Goal: Transaction & Acquisition: Purchase product/service

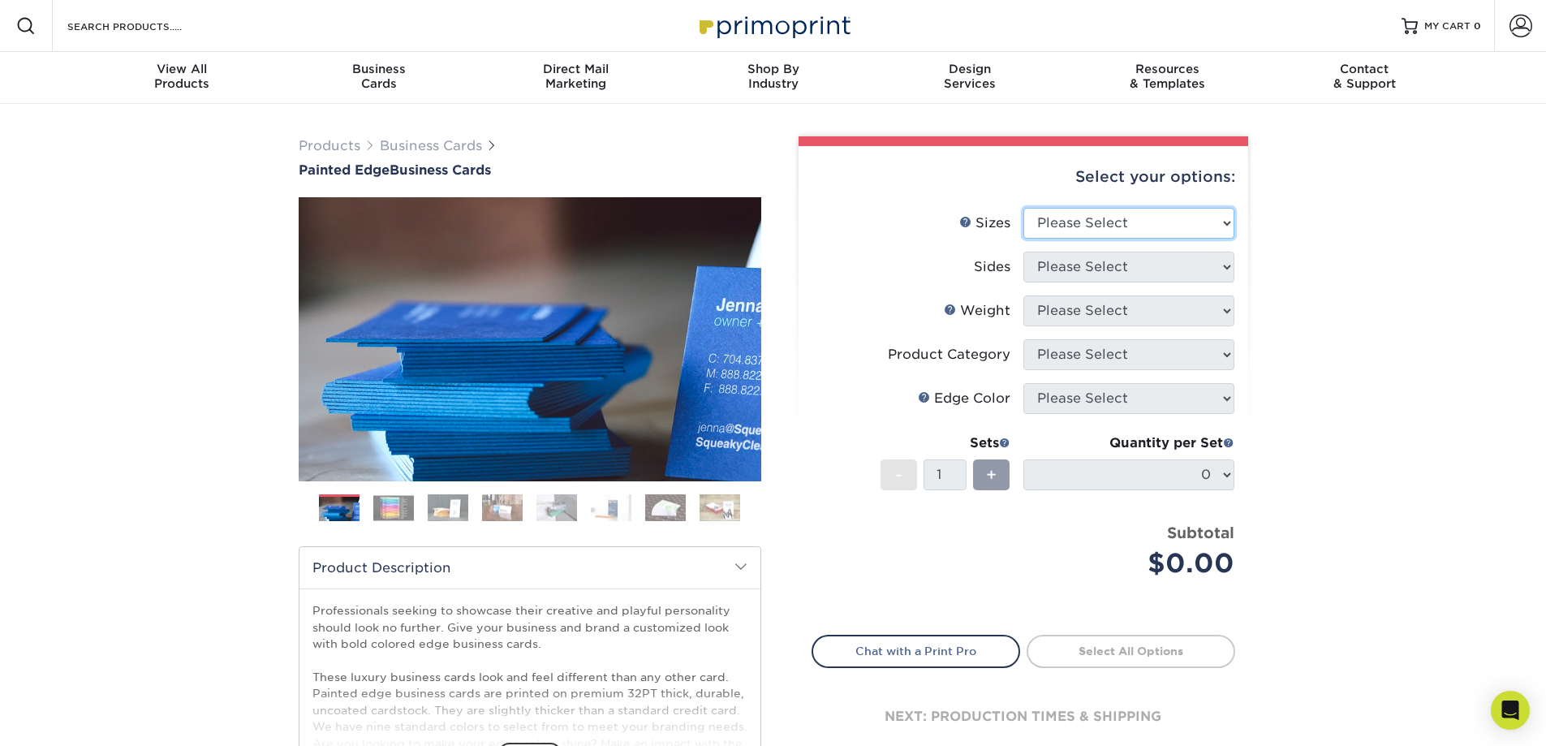
click at [1131, 229] on select "Please Select 2" x 3.5" - Standard 2.125" x 3.375" - European 2.5" x 2.5" - Squ…" at bounding box center [1129, 223] width 211 height 31
select select "2.00x3.50"
click at [1024, 208] on select "Please Select 2" x 3.5" - Standard 2.125" x 3.375" - European 2.5" x 2.5" - Squ…" at bounding box center [1129, 223] width 211 height 31
click at [1094, 226] on select "Please Select 2" x 3.5" - Standard 2.125" x 3.375" - European 2.5" x 2.5" - Squ…" at bounding box center [1129, 223] width 211 height 31
select select "2.00x3.50"
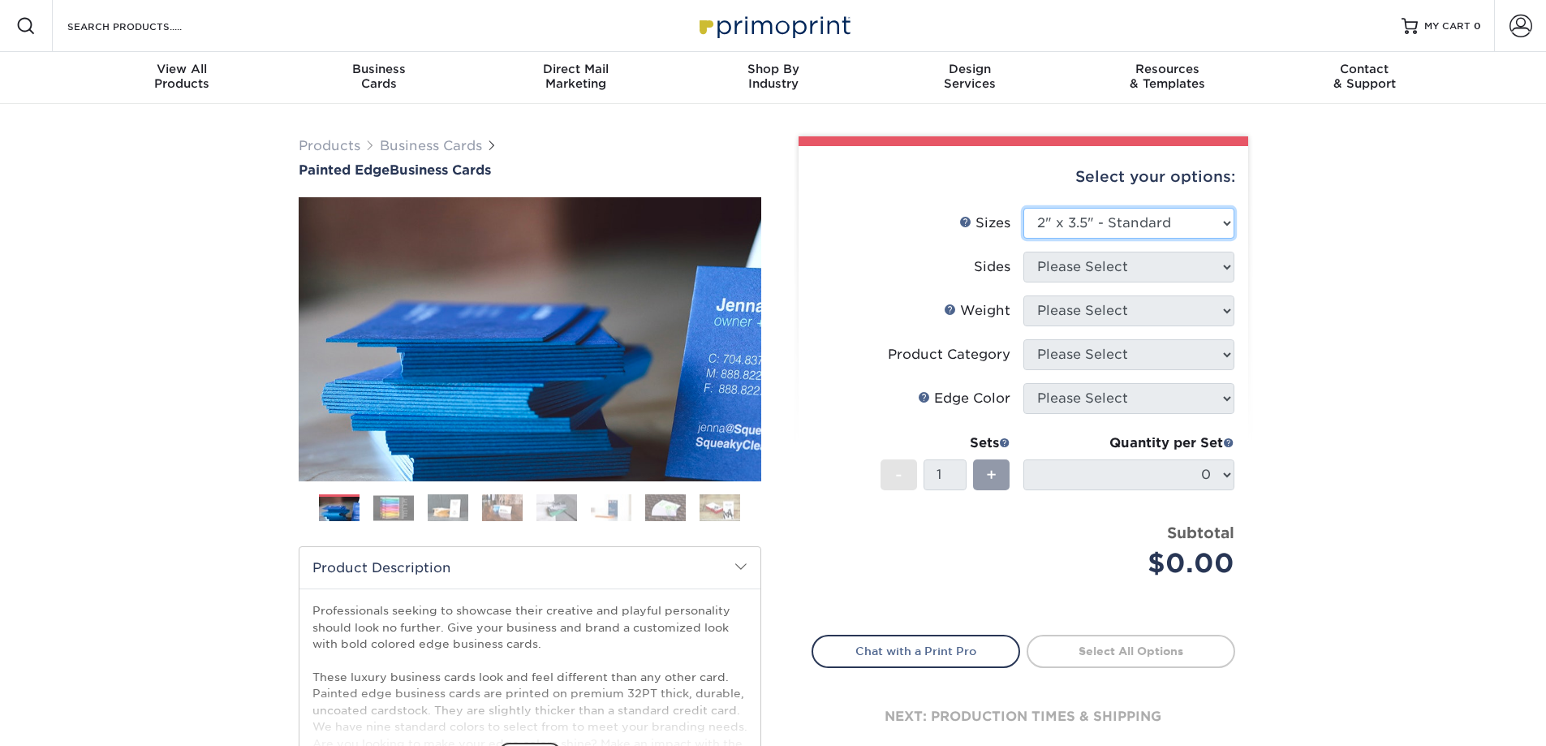
click at [1024, 208] on select "Please Select 2" x 3.5" - Standard 2.125" x 3.375" - European 2.5" x 2.5" - Squ…" at bounding box center [1129, 223] width 211 height 31
click at [1100, 265] on select "Please Select Print Both Sides Print Front Only" at bounding box center [1129, 267] width 211 height 31
select select "13abbda7-1d64-4f25-8bb2-c179b224825d"
click at [1024, 252] on select "Please Select Print Both Sides Print Front Only" at bounding box center [1129, 267] width 211 height 31
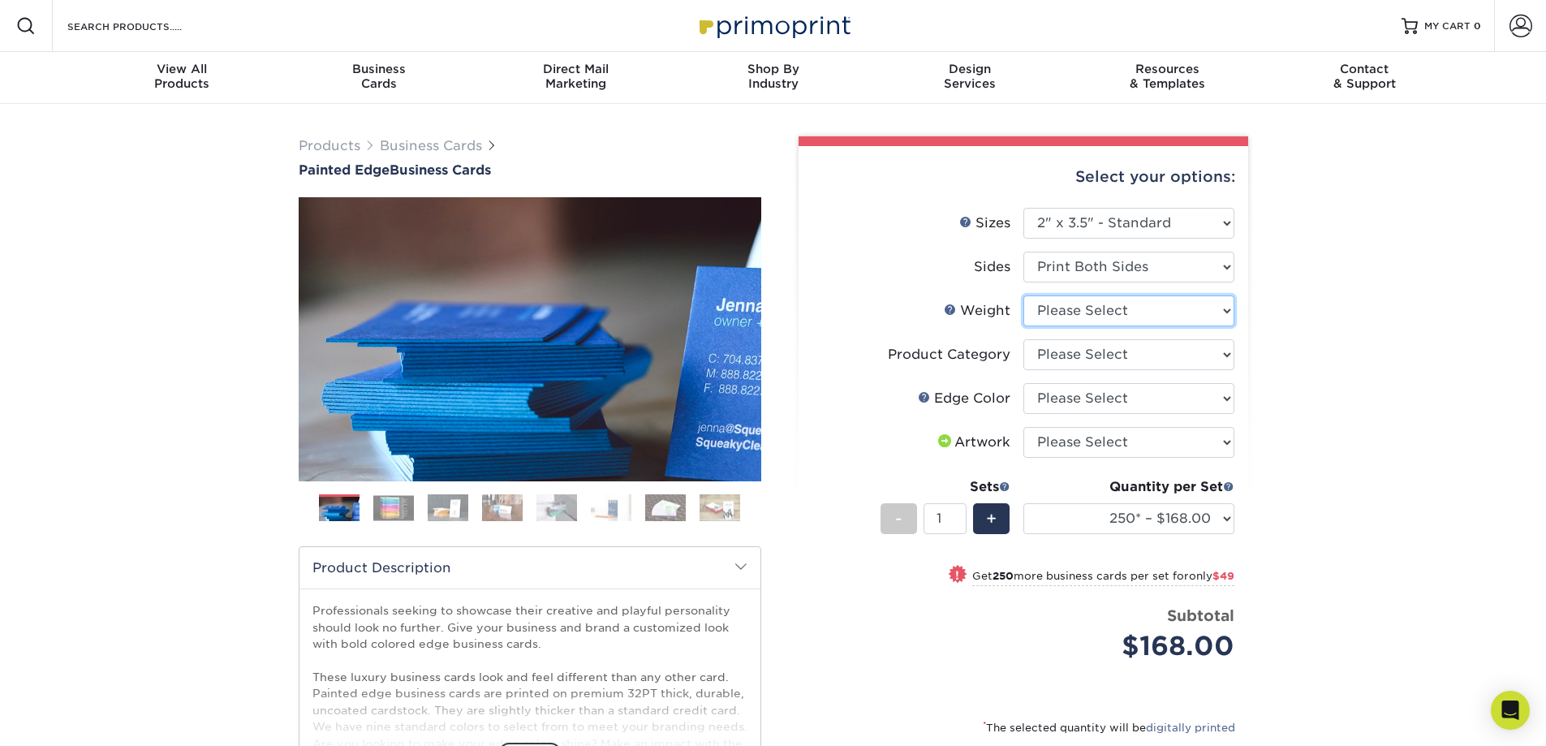
click at [1122, 318] on select "Please Select 32PTUC" at bounding box center [1129, 310] width 211 height 31
select select "32PTUC"
click at [1024, 295] on select "Please Select 32PTUC" at bounding box center [1129, 310] width 211 height 31
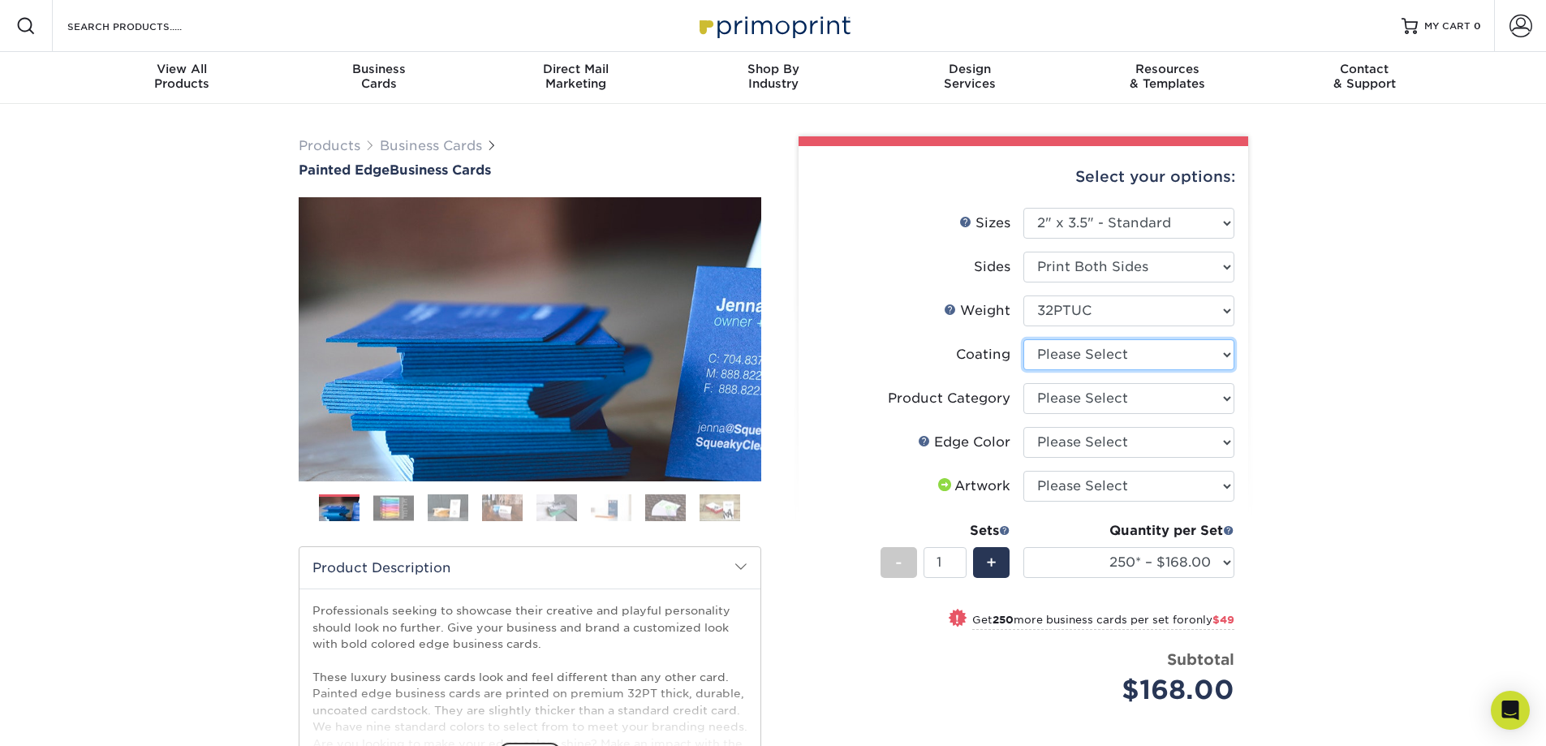
click at [1085, 351] on select at bounding box center [1129, 354] width 211 height 31
click at [1102, 452] on select "Please Select Charcoal Black Brown Blue Pearlescent Blue Pearlescent Gold Pearl…" at bounding box center [1129, 442] width 211 height 31
click at [1124, 453] on select "Please Select Charcoal Black Brown Blue Pearlescent Blue Pearlescent Gold Pearl…" at bounding box center [1129, 442] width 211 height 31
select select "1d2dc4a6-caa7-4e97-9ffb-823980241cde"
click at [1024, 427] on select "Please Select Charcoal Black Brown Blue Pearlescent Blue Pearlescent Gold Pearl…" at bounding box center [1129, 442] width 211 height 31
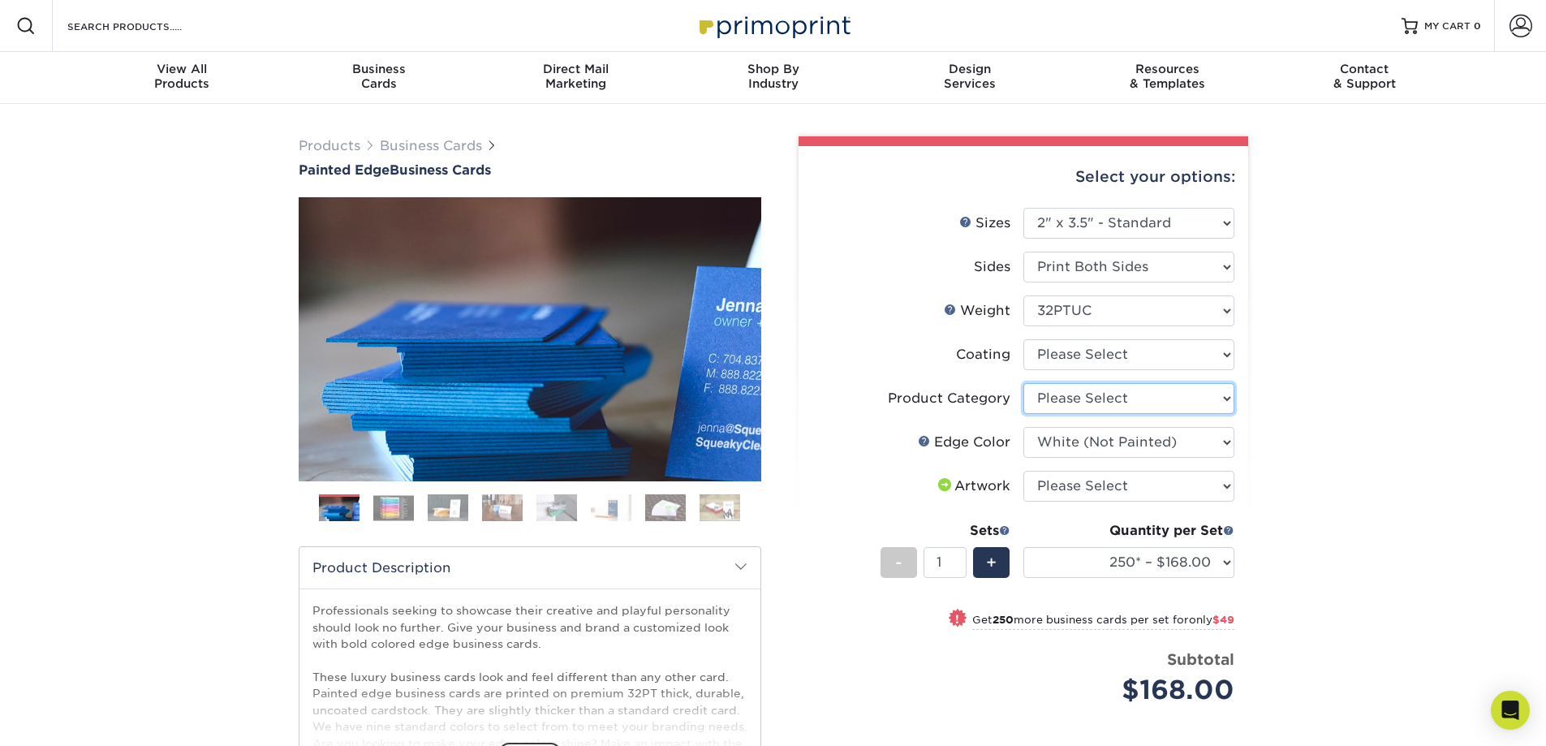
click at [1102, 392] on select "Please Select Business Cards" at bounding box center [1129, 398] width 211 height 31
select select "3b5148f1-0588-4f88-a218-97bcfdce65c1"
click at [1024, 383] on select "Please Select Business Cards" at bounding box center [1129, 398] width 211 height 31
click at [1125, 365] on select at bounding box center [1129, 354] width 211 height 31
select select "3e7618de-abca-4bda-9f97-8b9129e913d8"
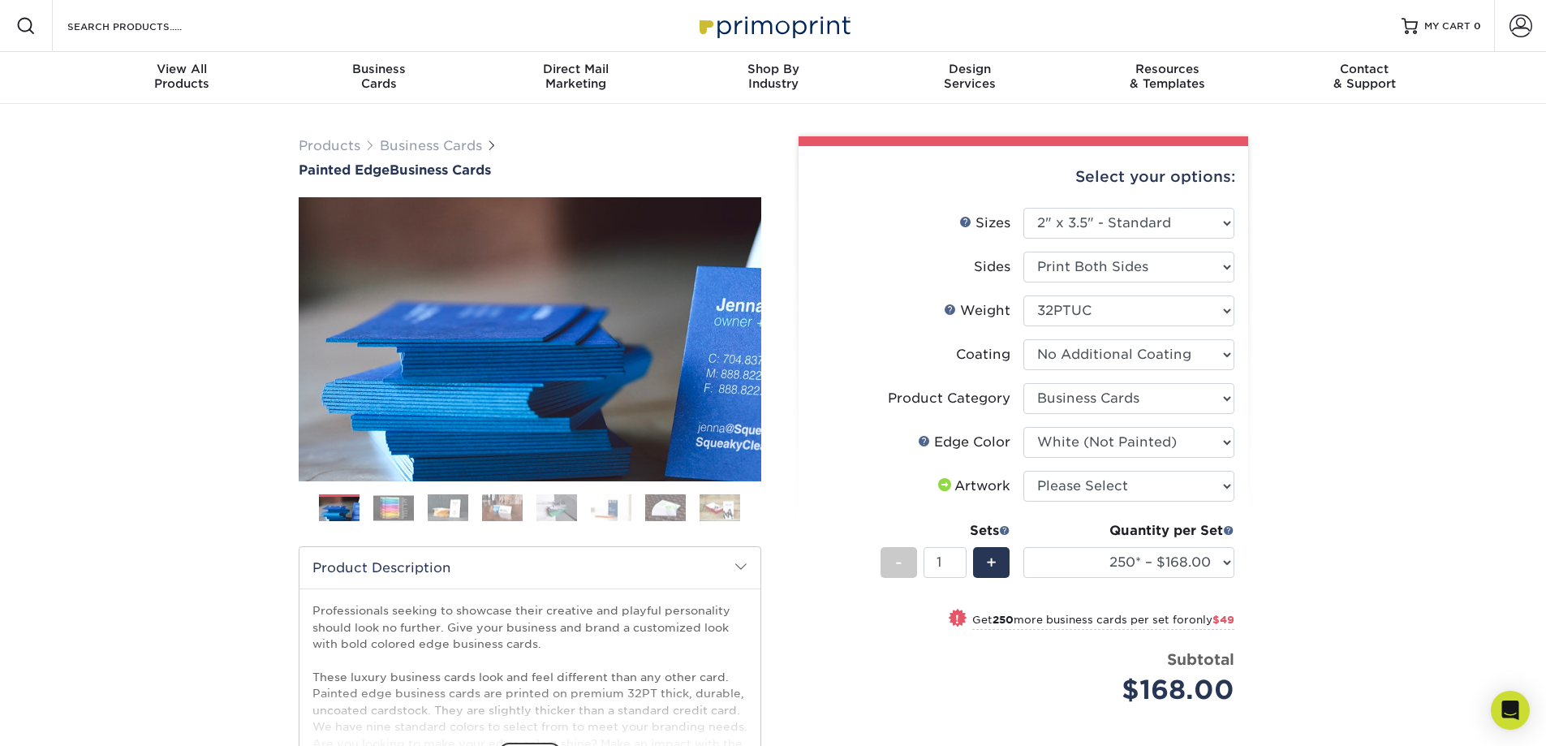
click at [1024, 339] on select at bounding box center [1129, 354] width 211 height 31
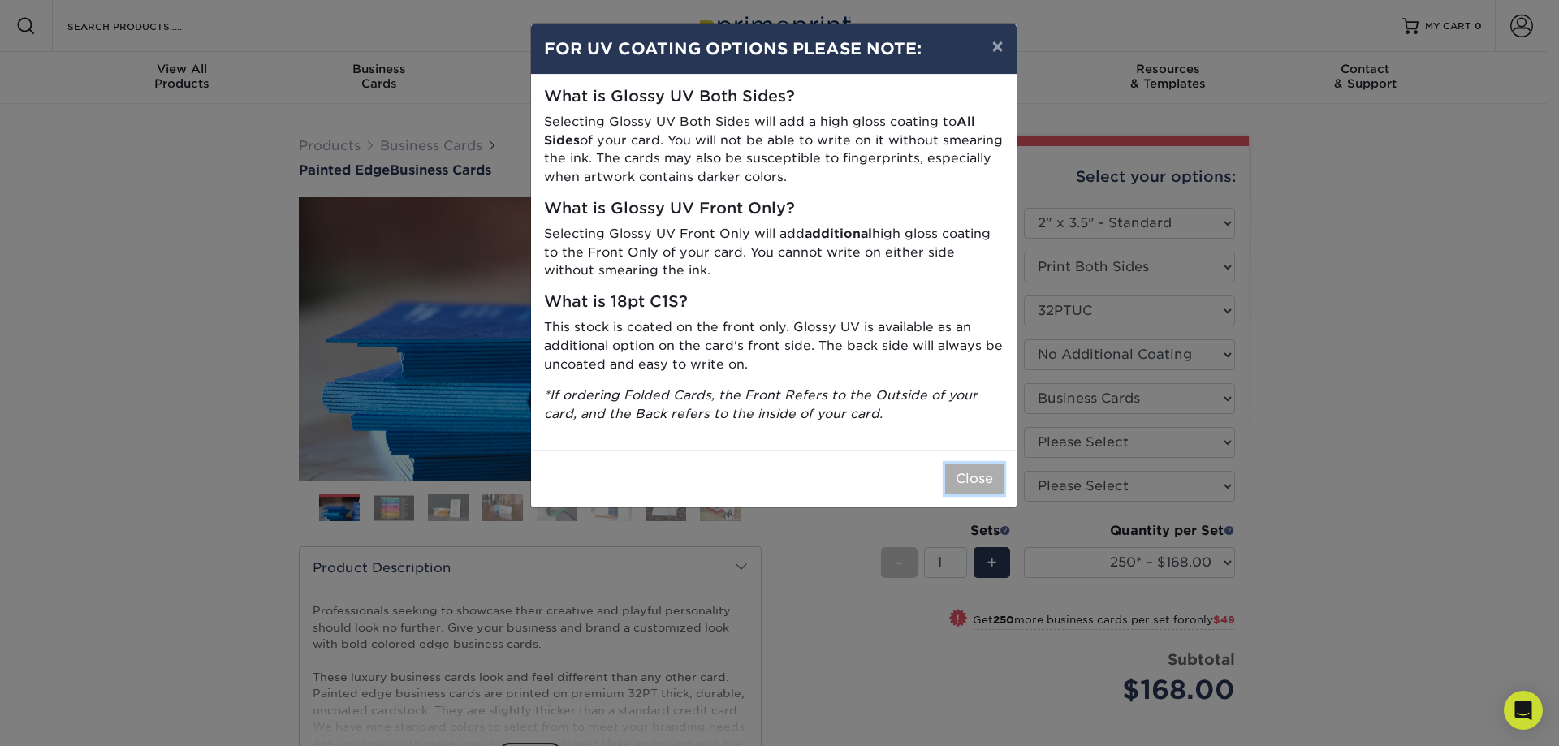
click at [984, 478] on button "Close" at bounding box center [974, 479] width 58 height 31
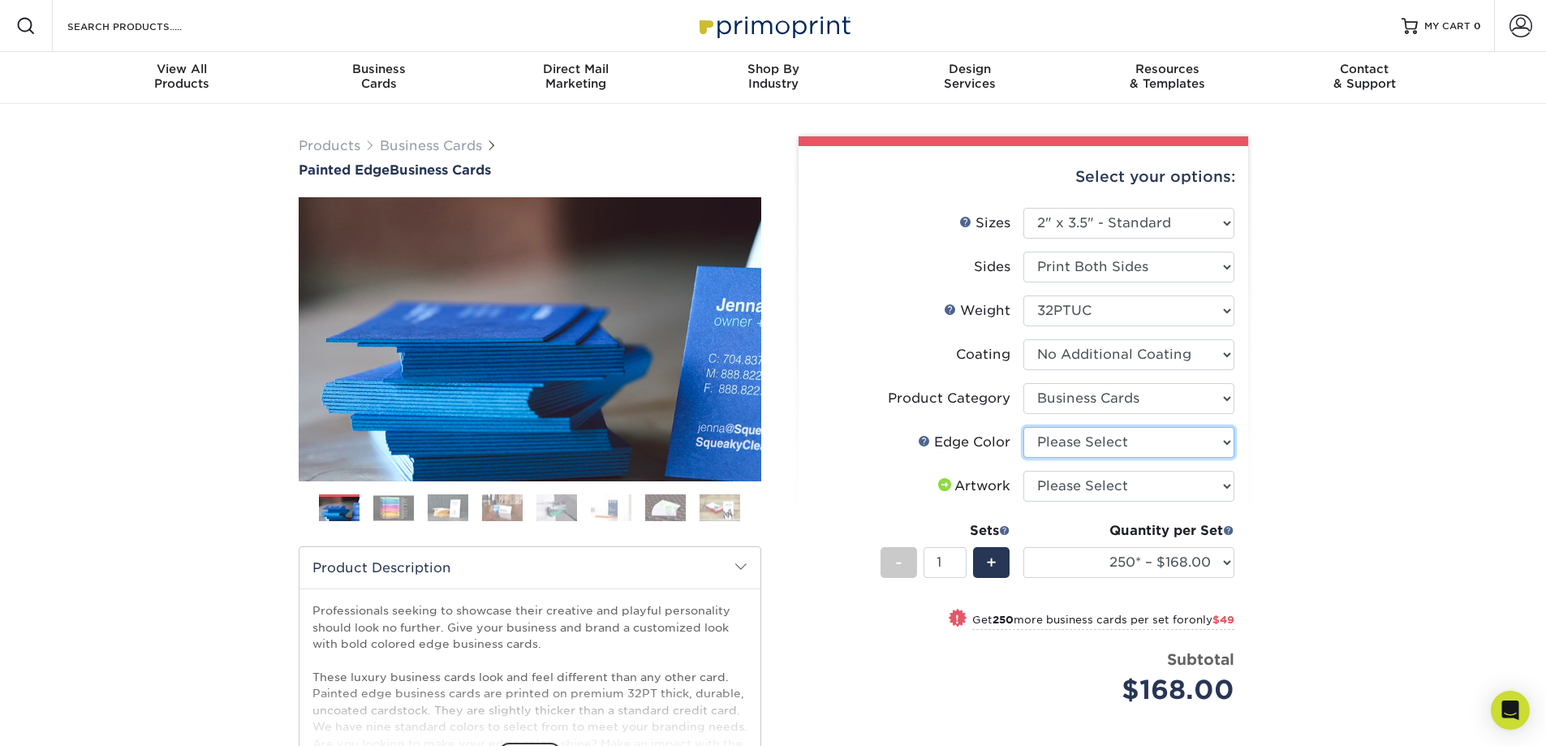
click at [1088, 452] on select "Please Select Charcoal Black Brown Blue Pearlescent Blue Pearlescent Gold Pearl…" at bounding box center [1129, 442] width 211 height 31
select select "1d2dc4a6-caa7-4e97-9ffb-823980241cde"
click at [1024, 427] on select "Please Select Charcoal Black Brown Blue Pearlescent Blue Pearlescent Gold Pearl…" at bounding box center [1129, 442] width 211 height 31
click at [1155, 352] on select at bounding box center [1129, 354] width 211 height 31
click at [1338, 390] on div "Products Business Cards Painted Edge Business Cards Previous Next" at bounding box center [773, 543] width 1546 height 879
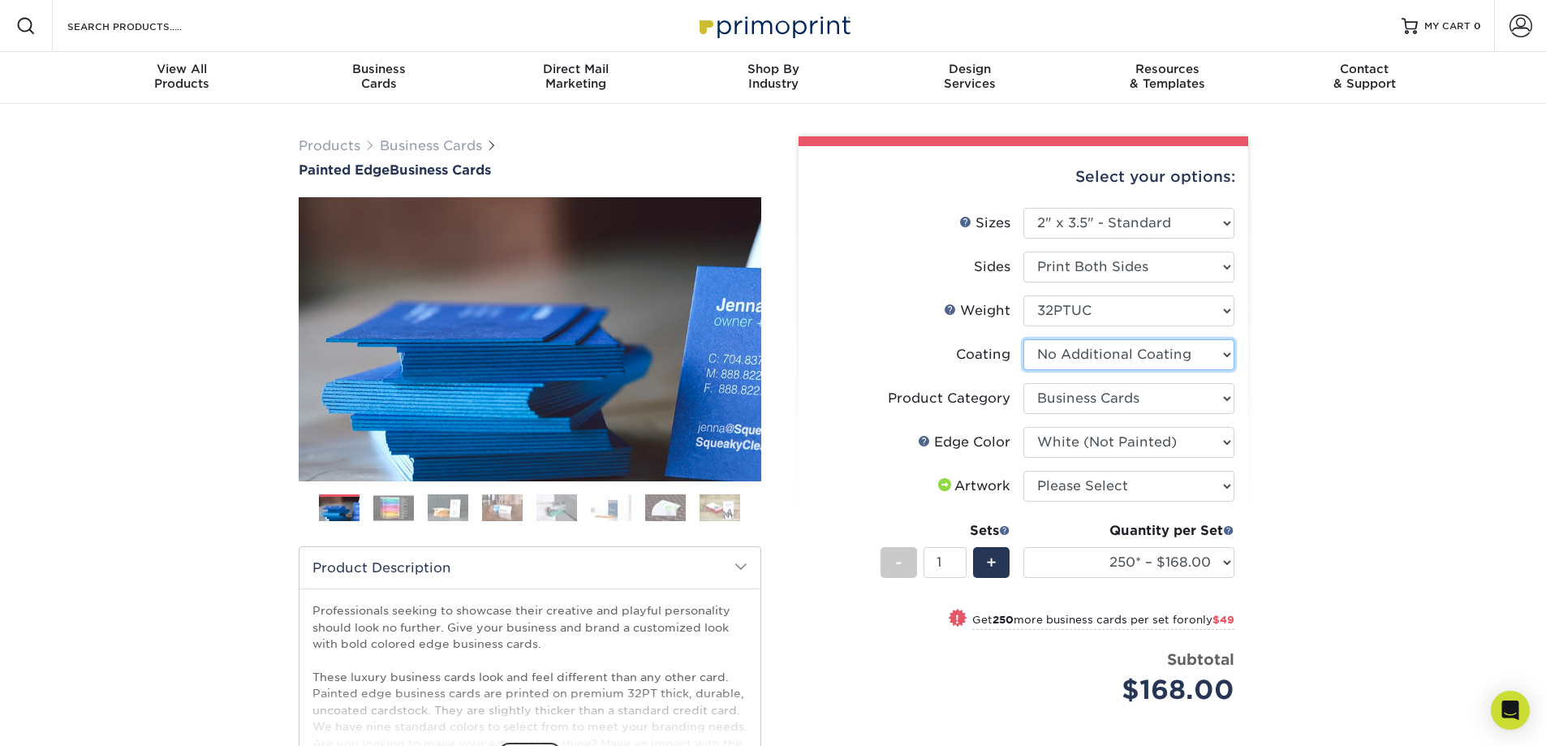
click at [1168, 361] on select at bounding box center [1129, 354] width 211 height 31
click at [1024, 339] on select at bounding box center [1129, 354] width 211 height 31
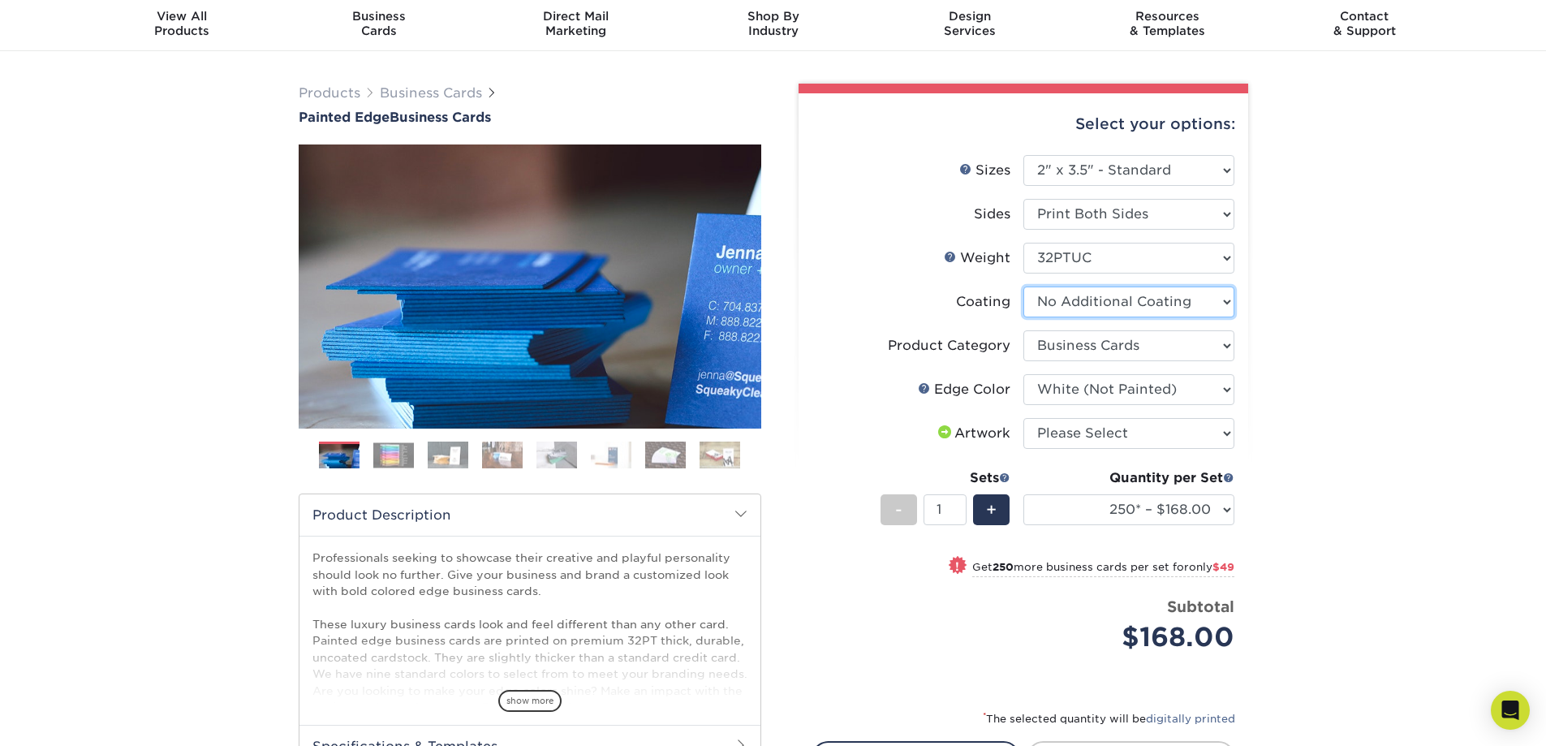
scroll to position [81, 0]
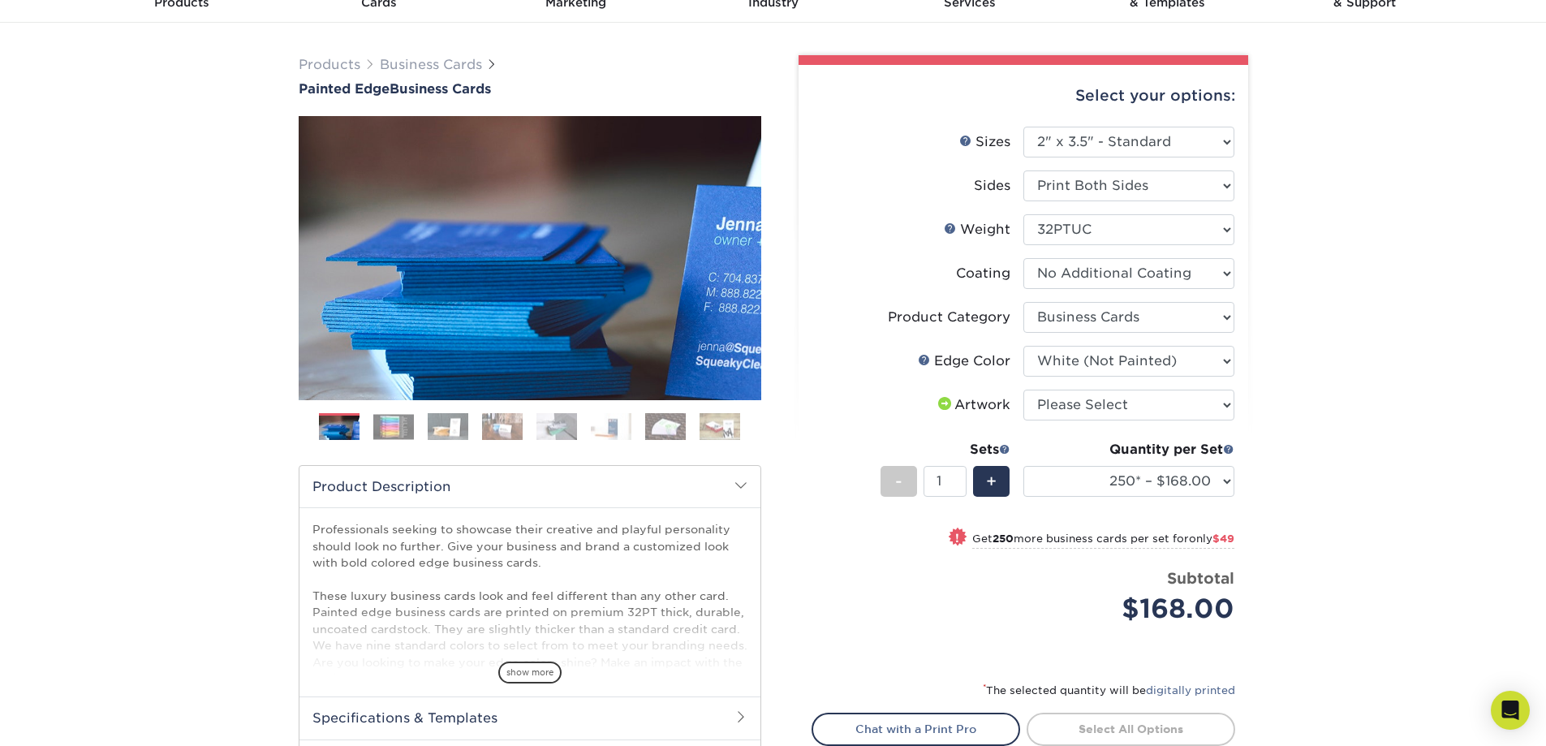
click at [1343, 450] on div "Products Business Cards Painted Edge Business Cards Previous Next" at bounding box center [773, 462] width 1546 height 879
click at [1195, 412] on select "Please Select I will upload files I need a design - $100" at bounding box center [1129, 405] width 211 height 31
select select "upload"
click at [1024, 390] on select "Please Select I will upload files I need a design - $100" at bounding box center [1129, 405] width 211 height 31
click at [1291, 421] on div "Products Business Cards Painted Edge Business Cards Previous Next" at bounding box center [773, 462] width 1546 height 879
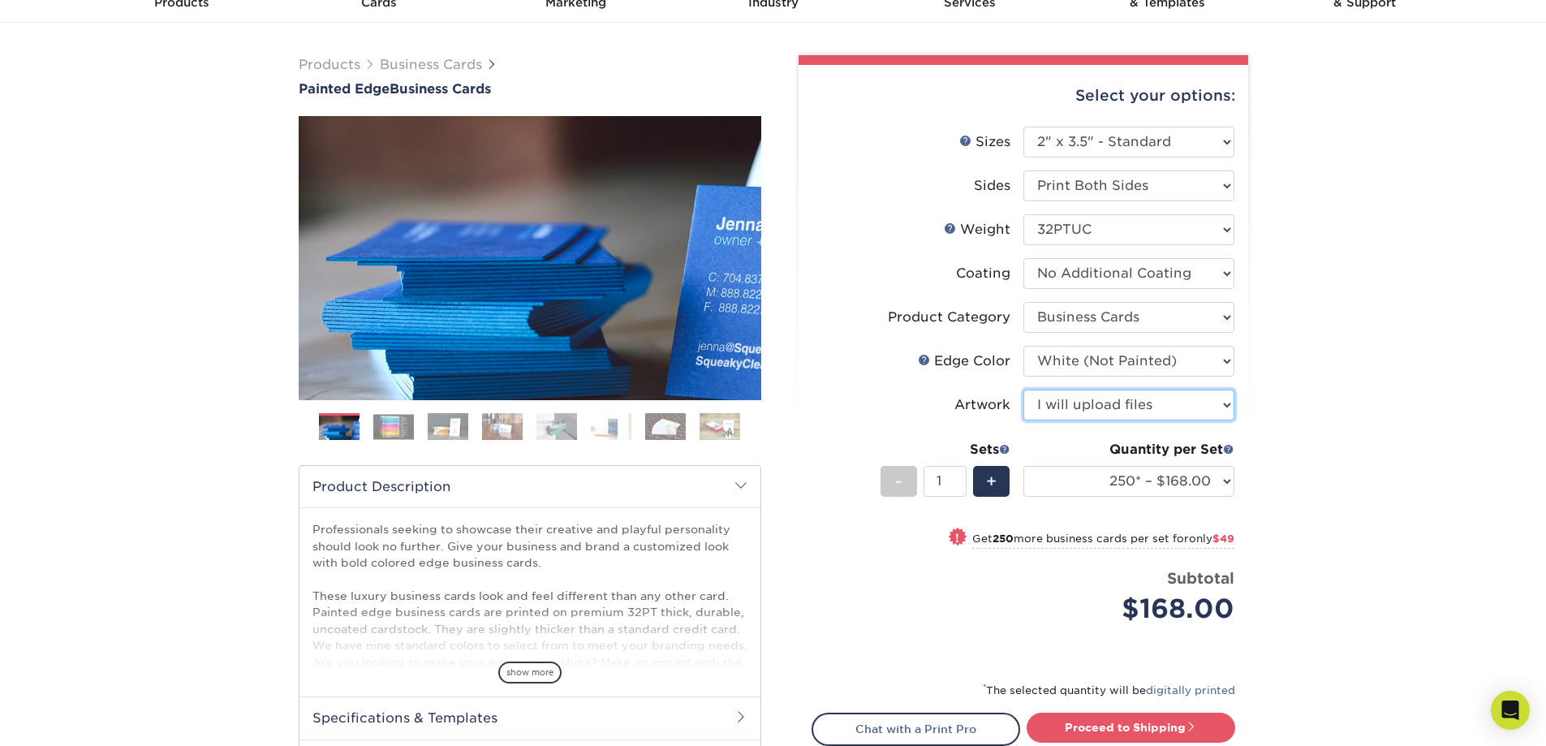
click at [1164, 395] on select "Please Select I will upload files I need a design - $100" at bounding box center [1129, 405] width 211 height 31
click at [1307, 409] on div "Products Business Cards Painted Edge Business Cards Previous Next" at bounding box center [773, 462] width 1546 height 879
click at [1005, 449] on span at bounding box center [1004, 448] width 11 height 11
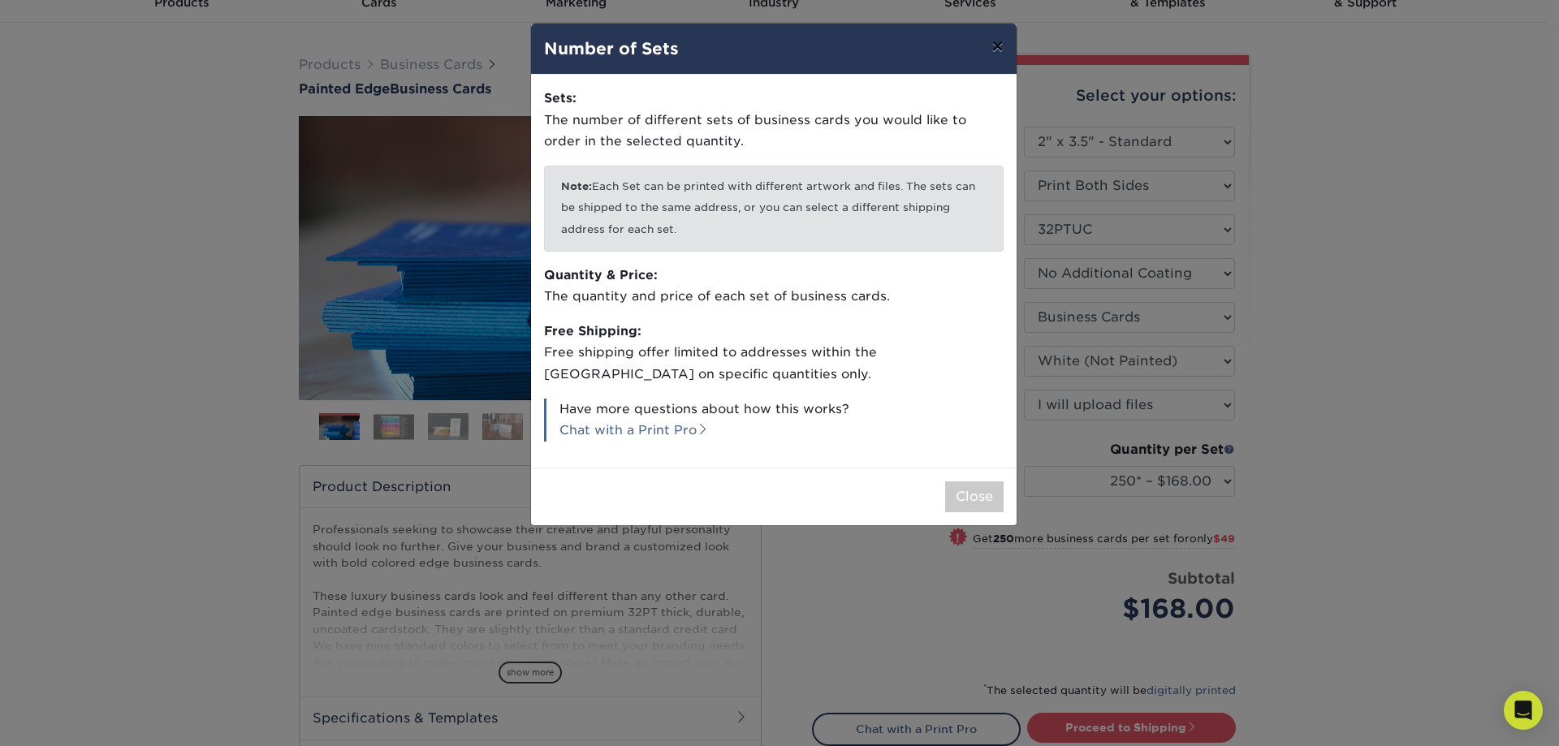
click at [999, 49] on button "×" at bounding box center [996, 46] width 37 height 45
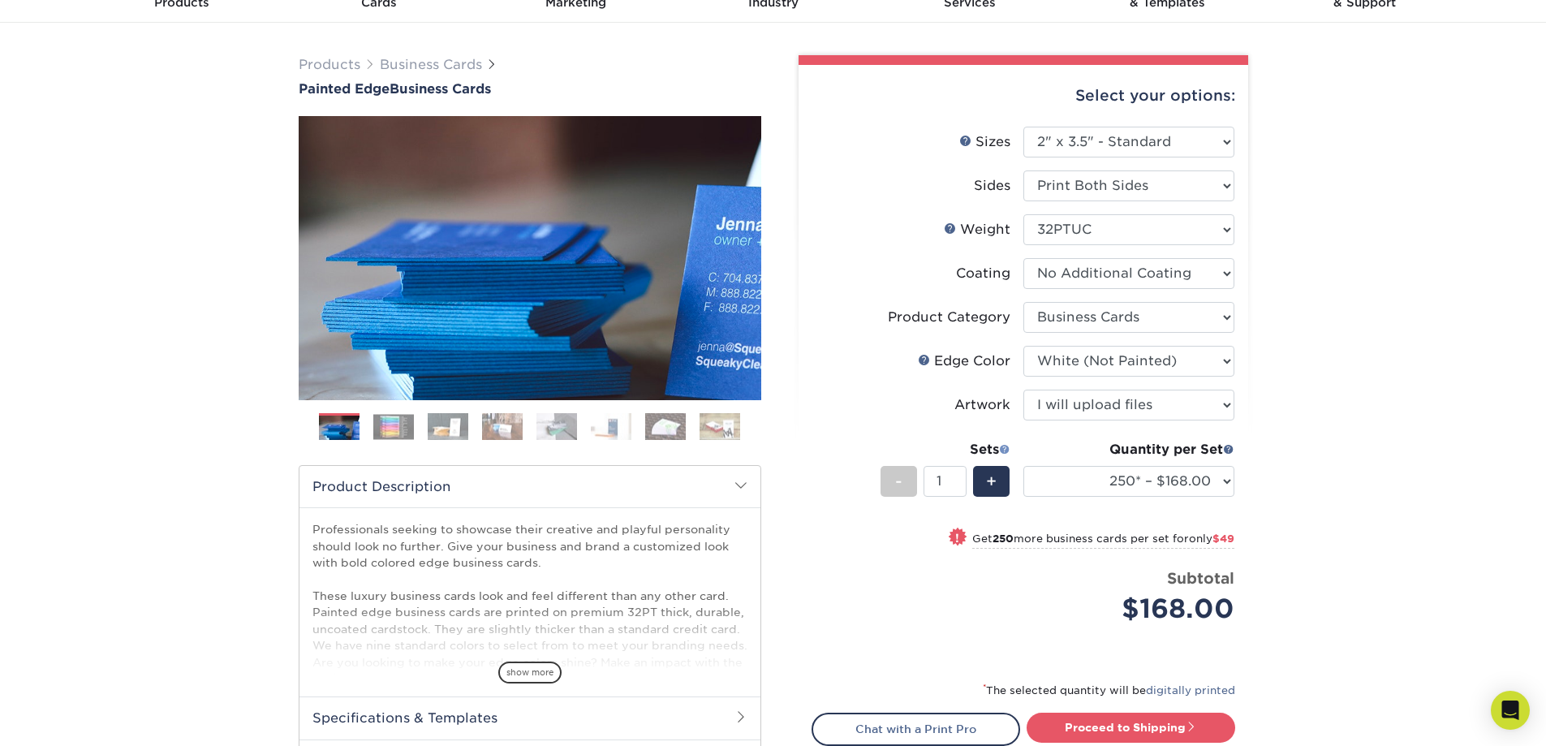
click at [1004, 445] on span at bounding box center [1004, 448] width 11 height 11
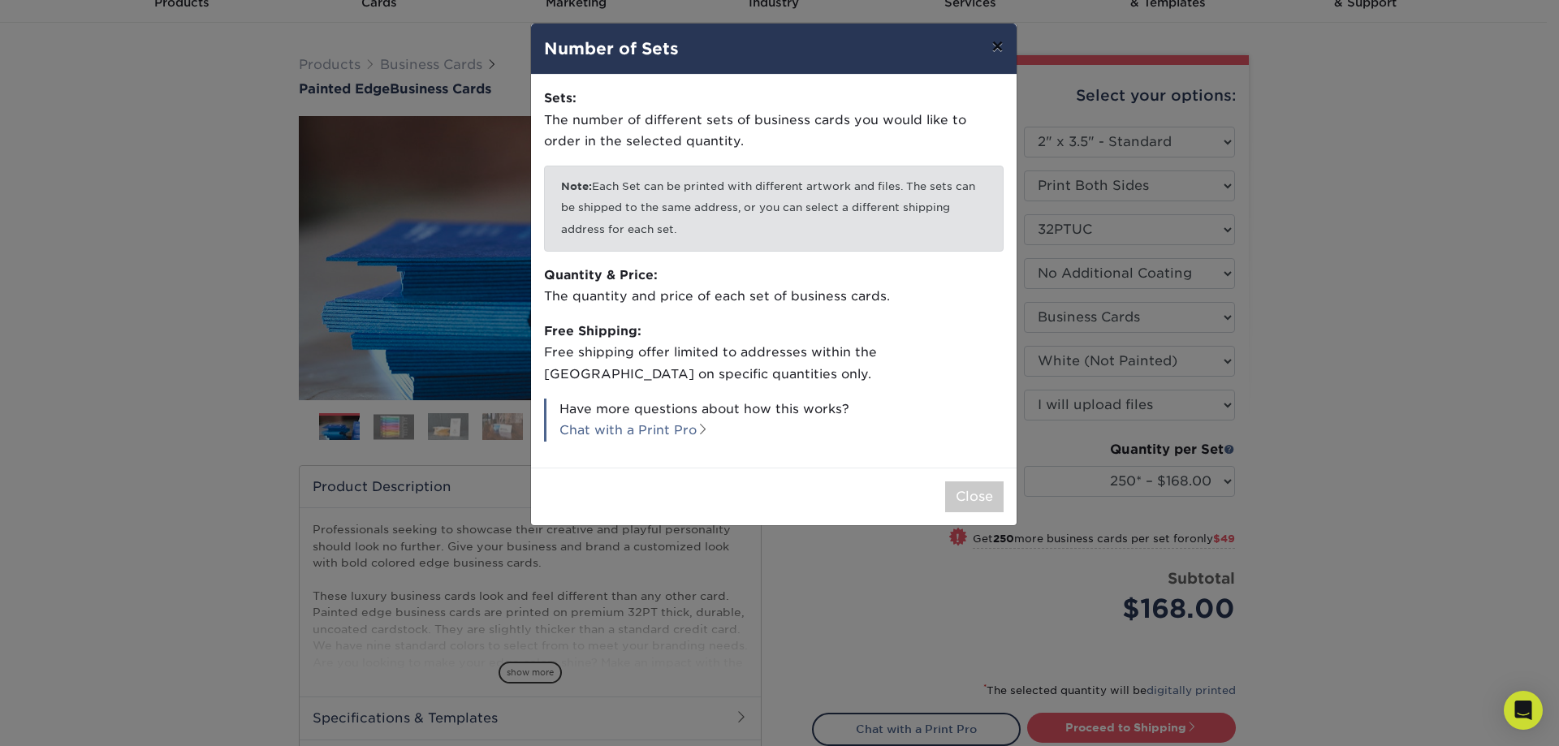
click at [991, 41] on button "×" at bounding box center [996, 46] width 37 height 45
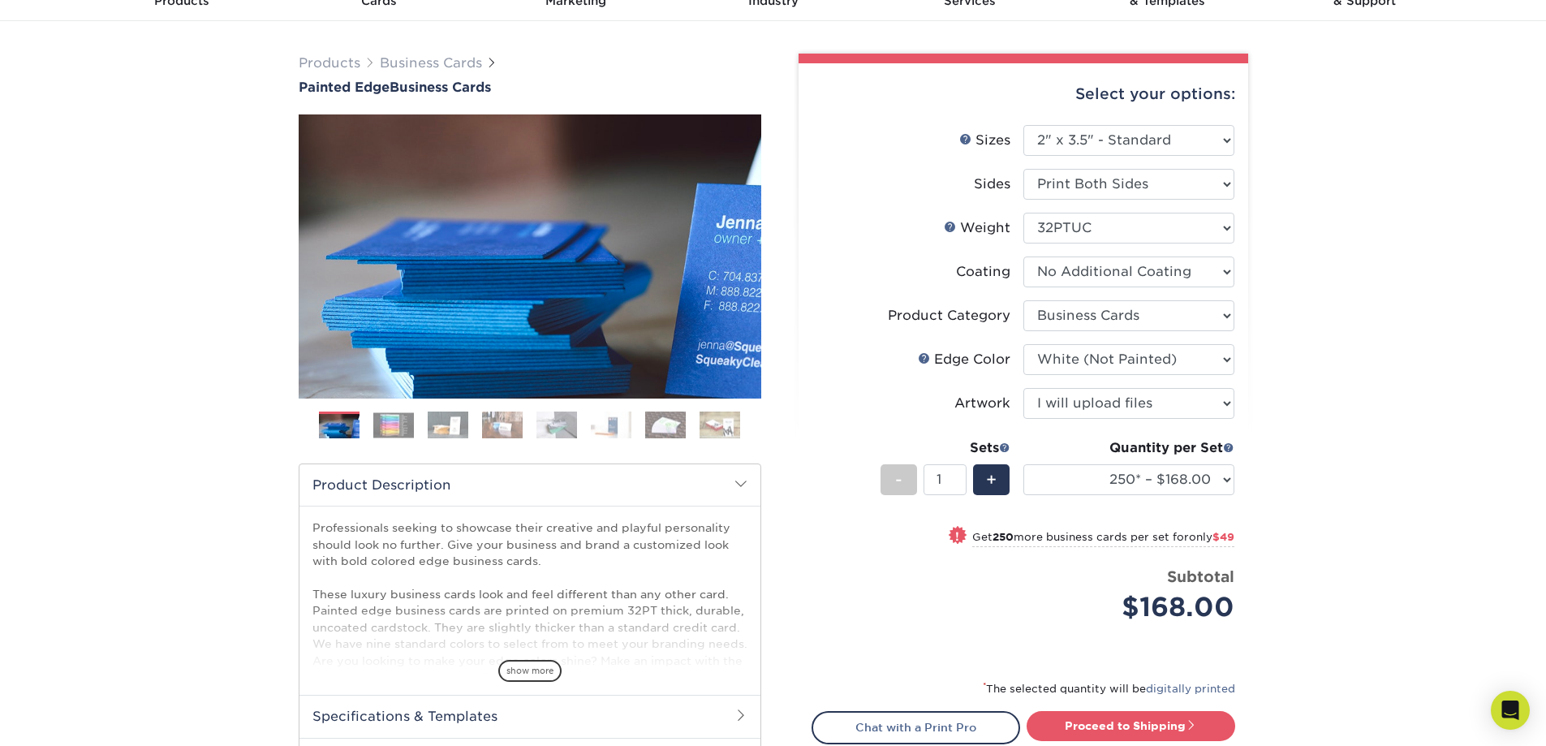
scroll to position [0, 0]
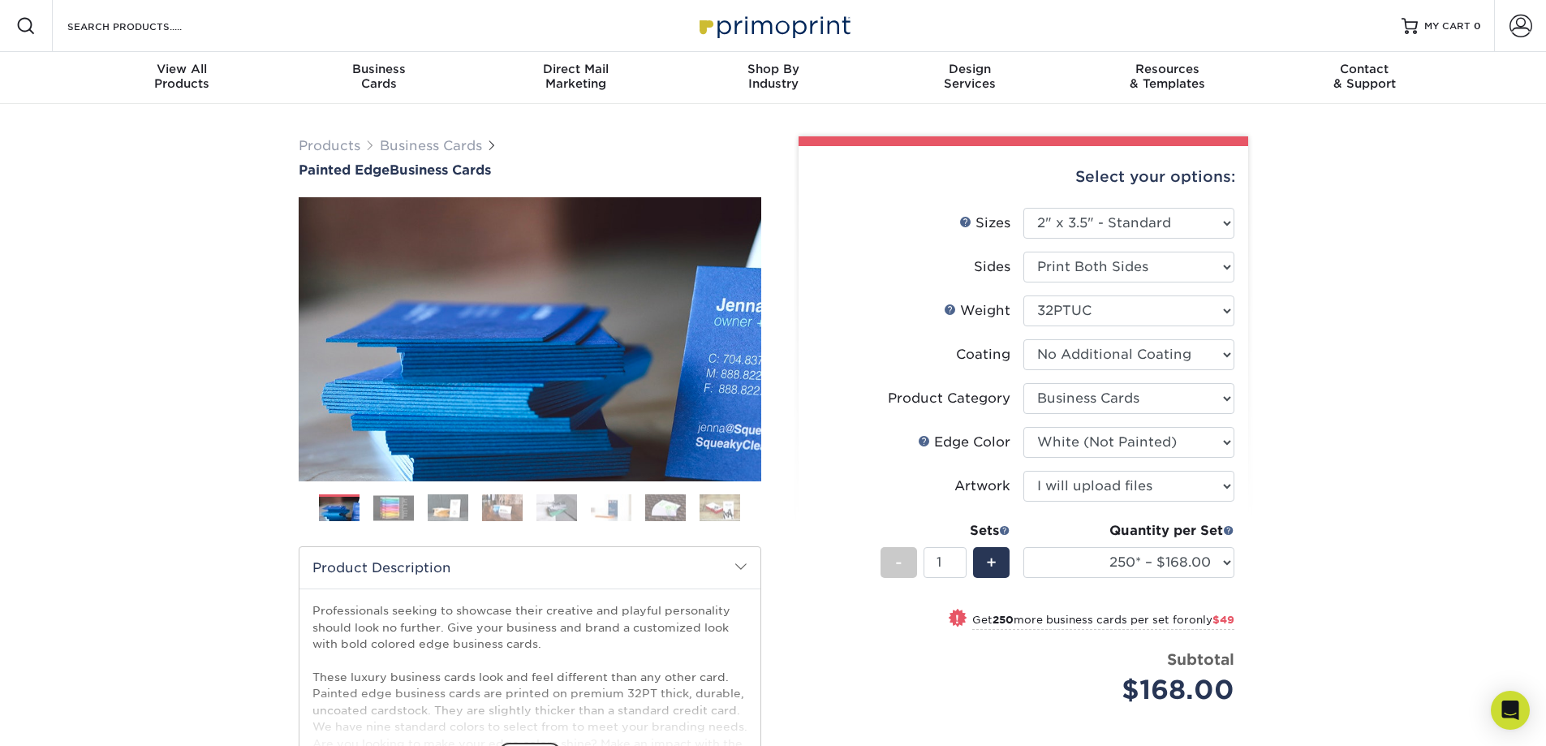
click at [399, 504] on img at bounding box center [393, 507] width 41 height 25
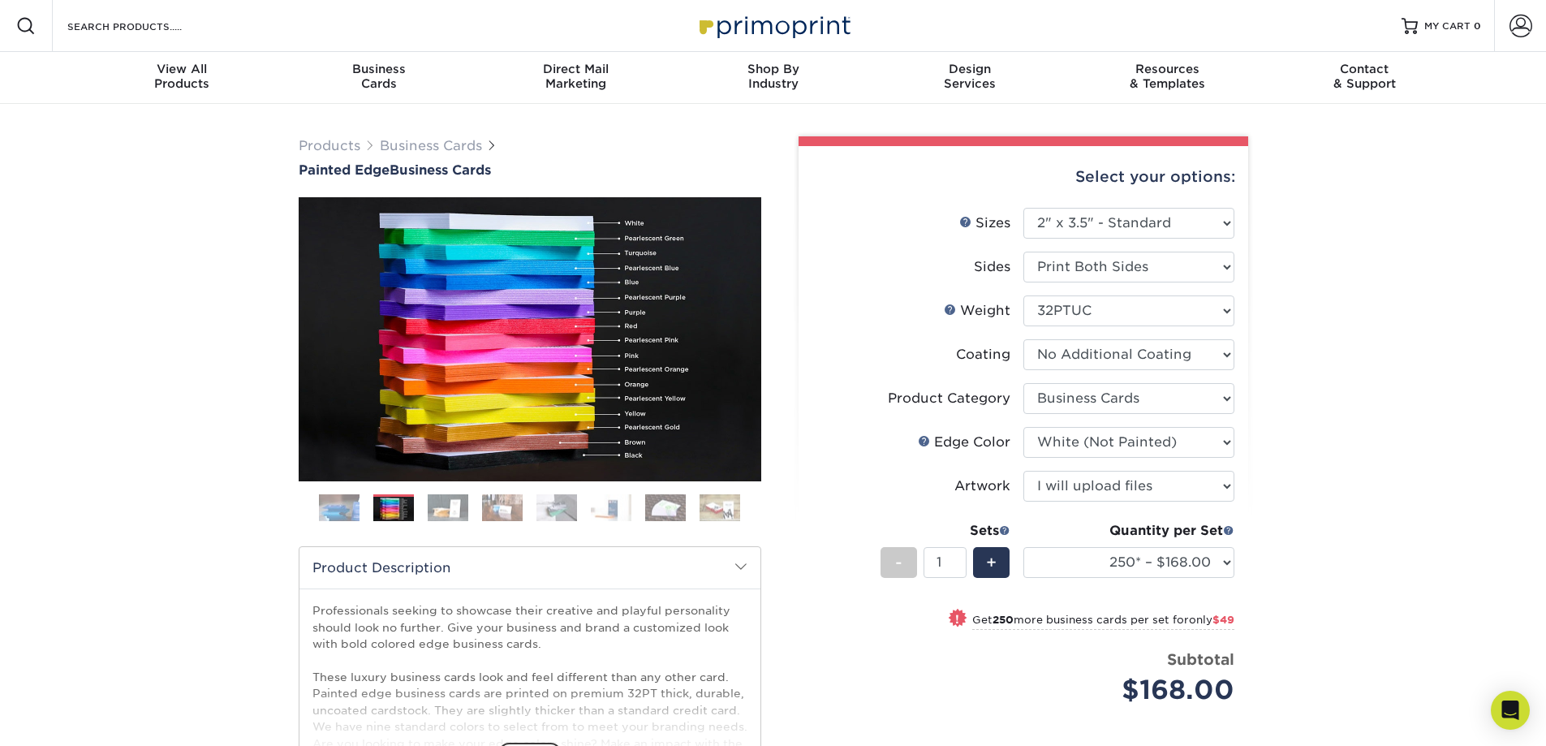
click at [459, 493] on div "Previous" at bounding box center [530, 365] width 463 height 336
click at [460, 507] on img at bounding box center [448, 508] width 41 height 28
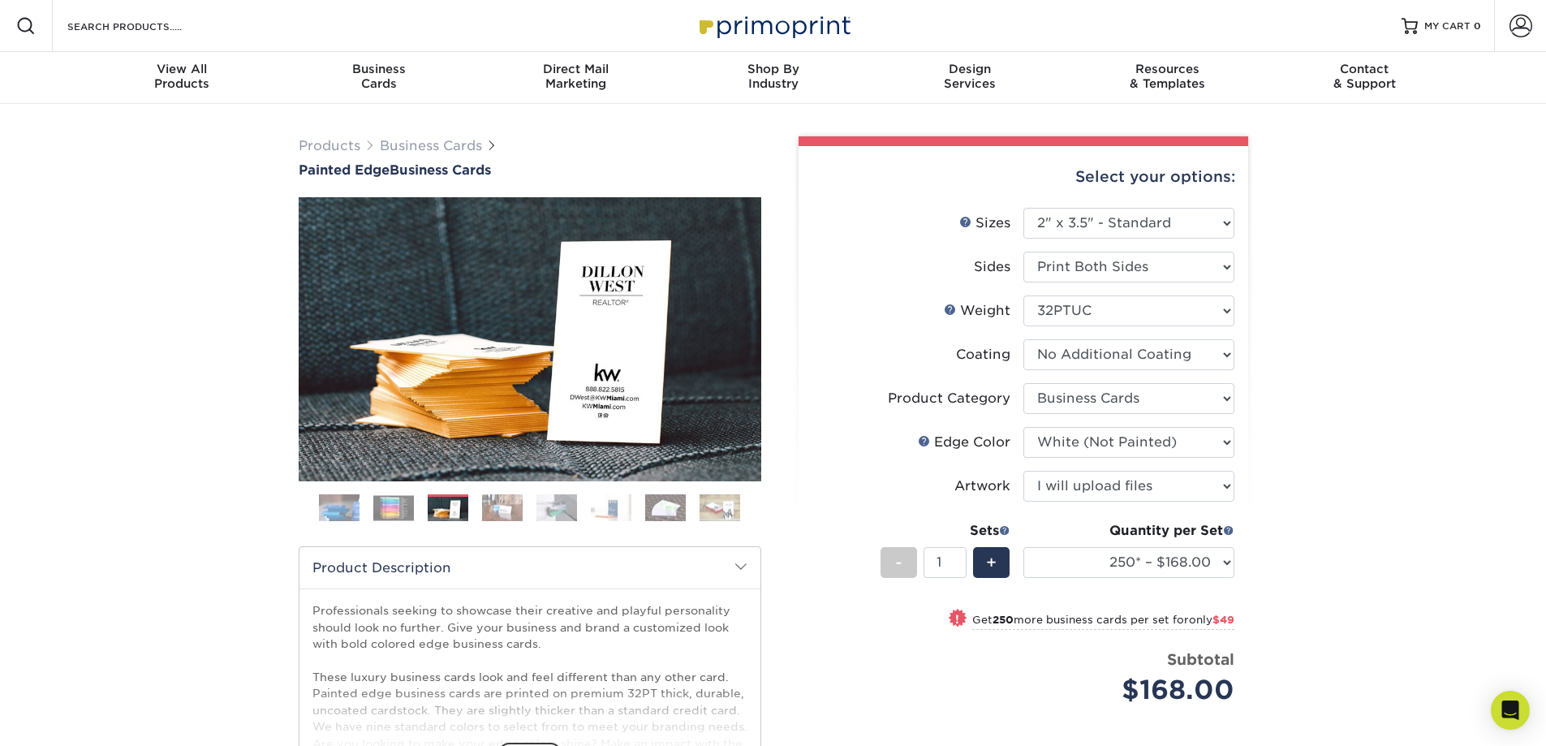
click at [499, 509] on img at bounding box center [502, 508] width 41 height 28
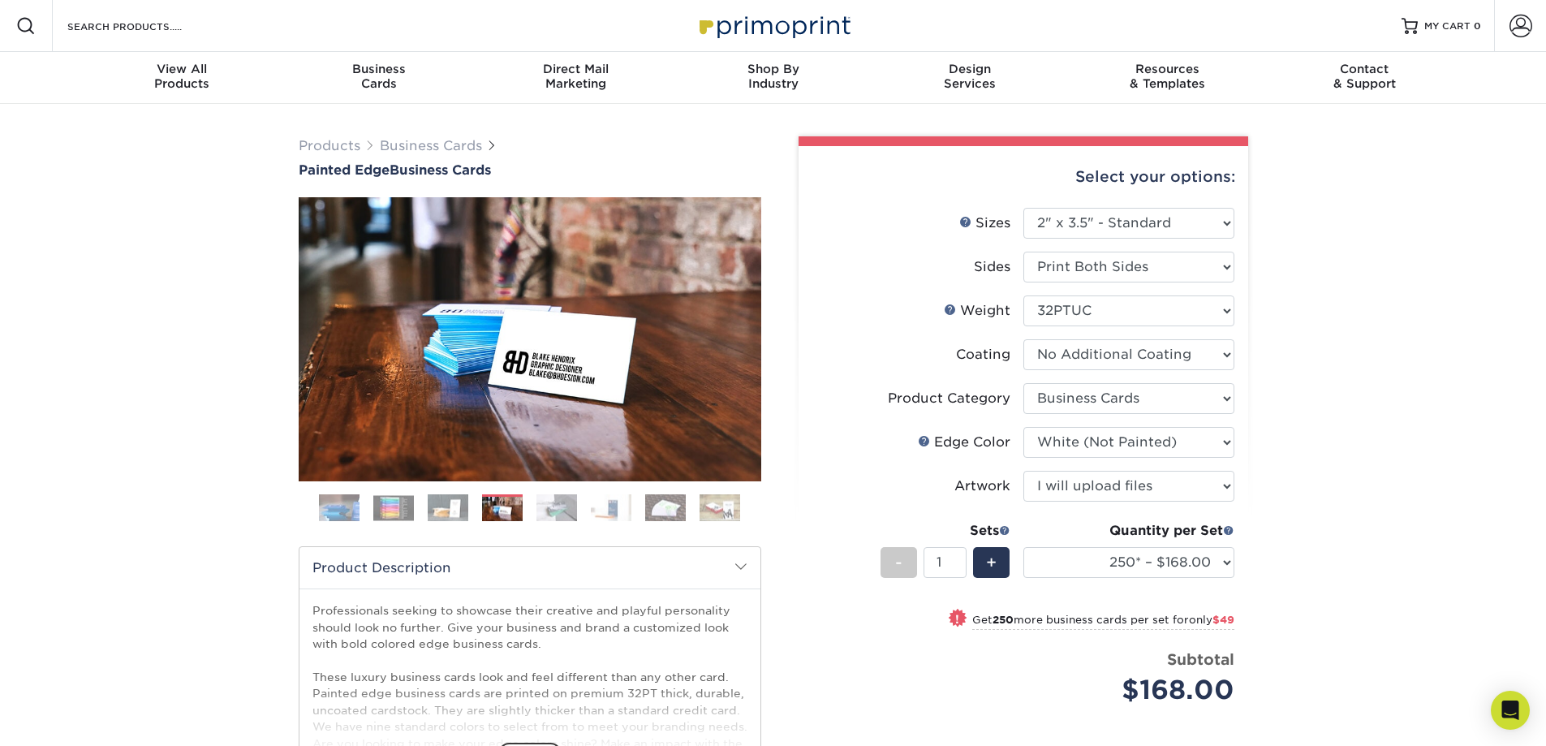
click at [541, 515] on img at bounding box center [557, 508] width 41 height 28
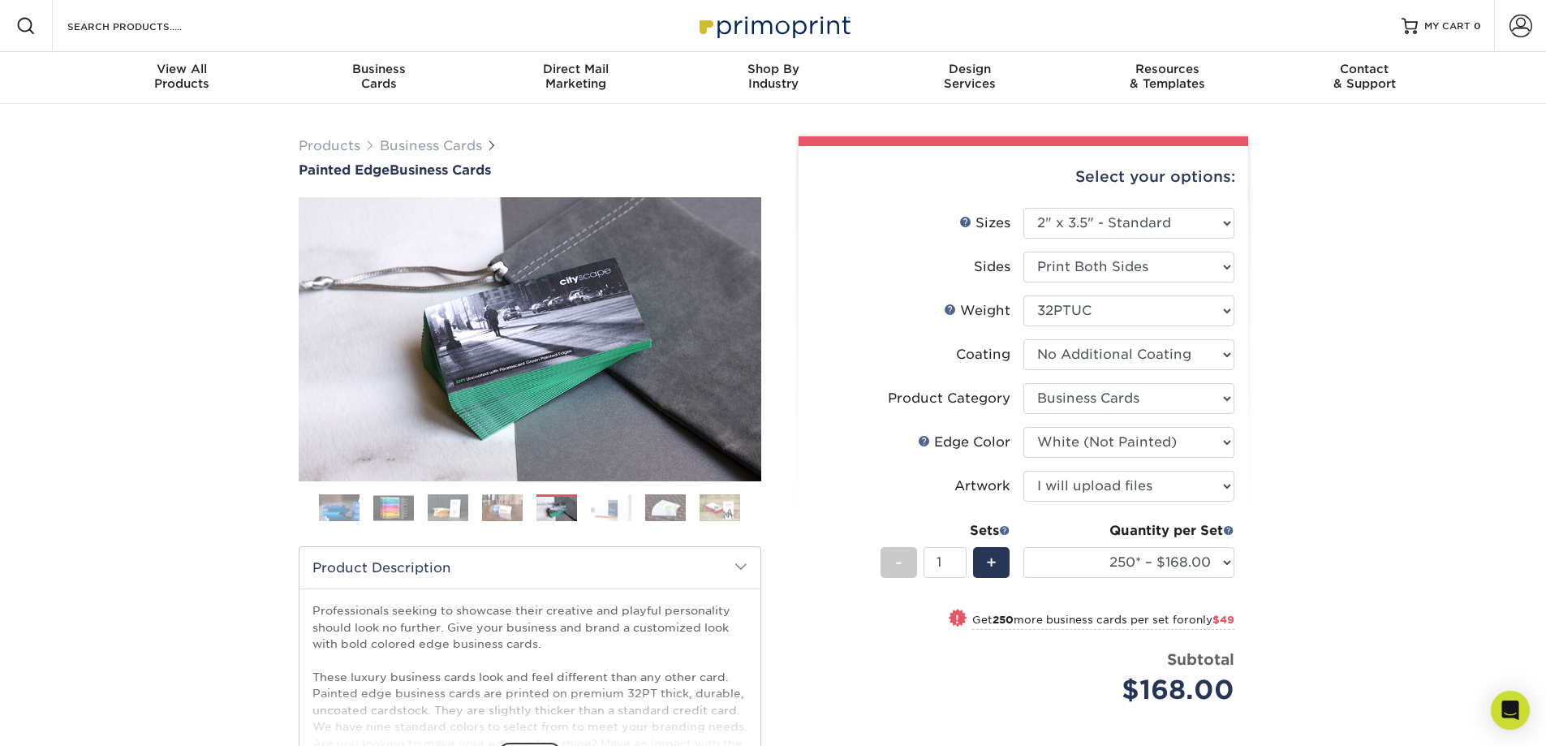
click at [615, 517] on img at bounding box center [611, 508] width 41 height 28
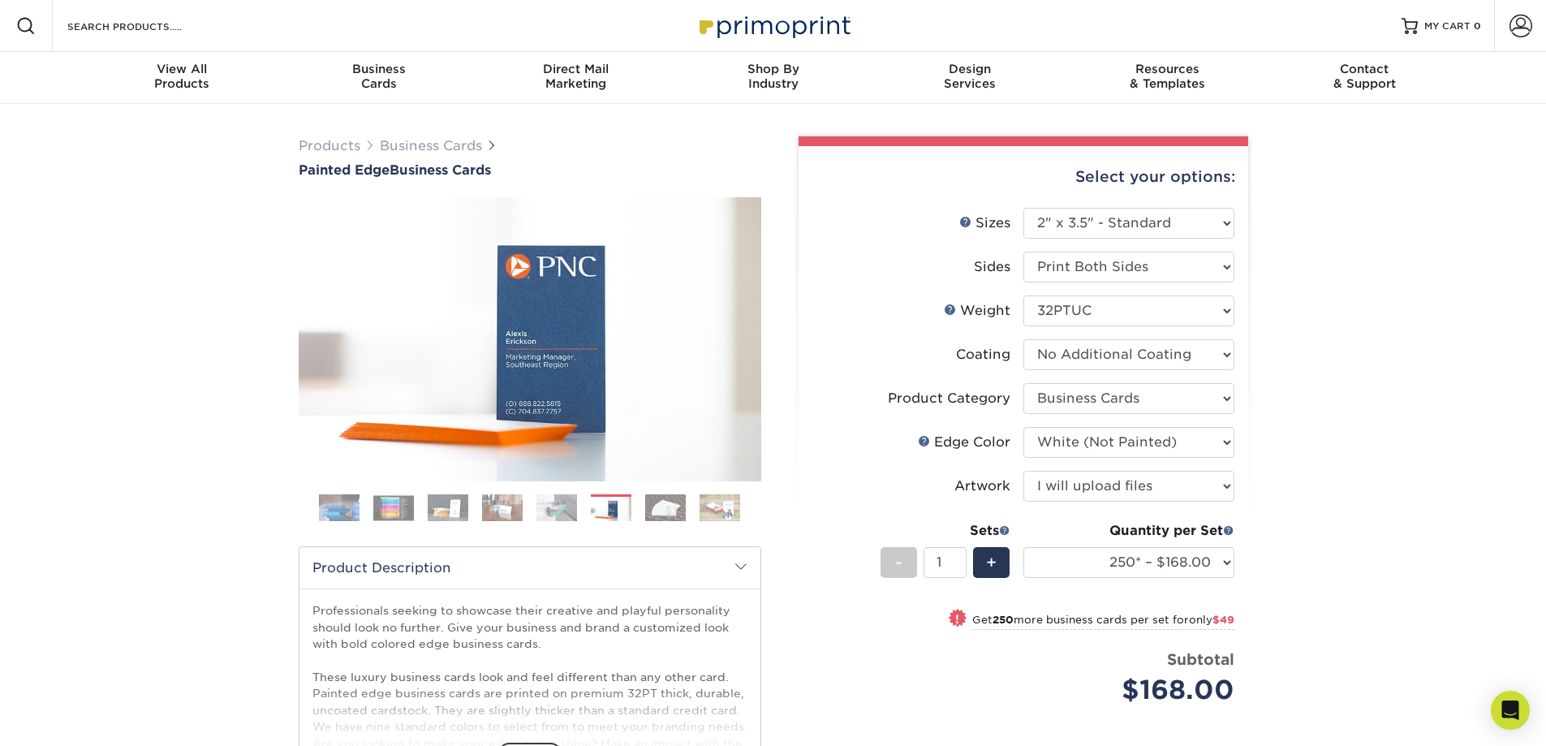
click at [667, 500] on img at bounding box center [665, 508] width 41 height 28
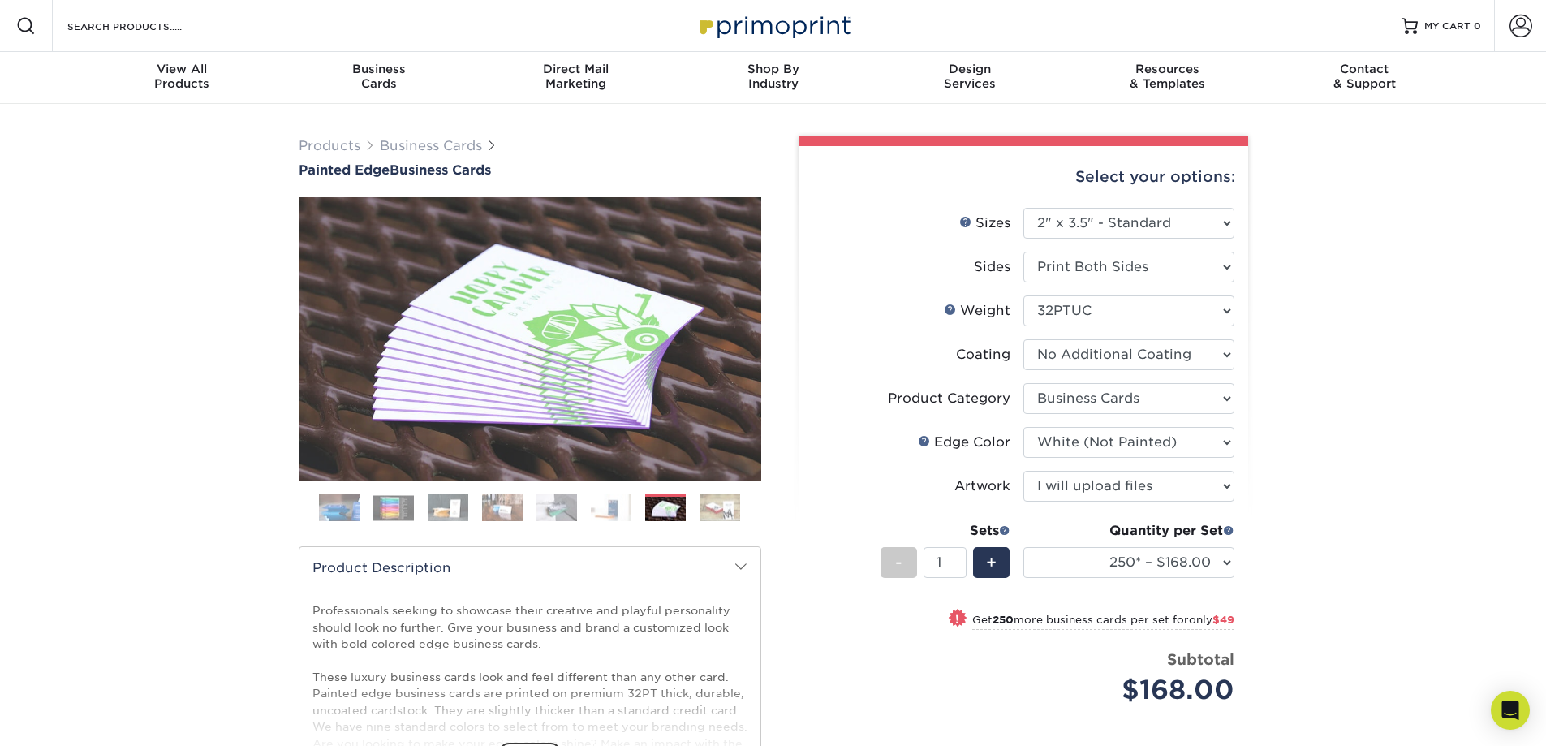
click at [729, 503] on img at bounding box center [720, 508] width 41 height 28
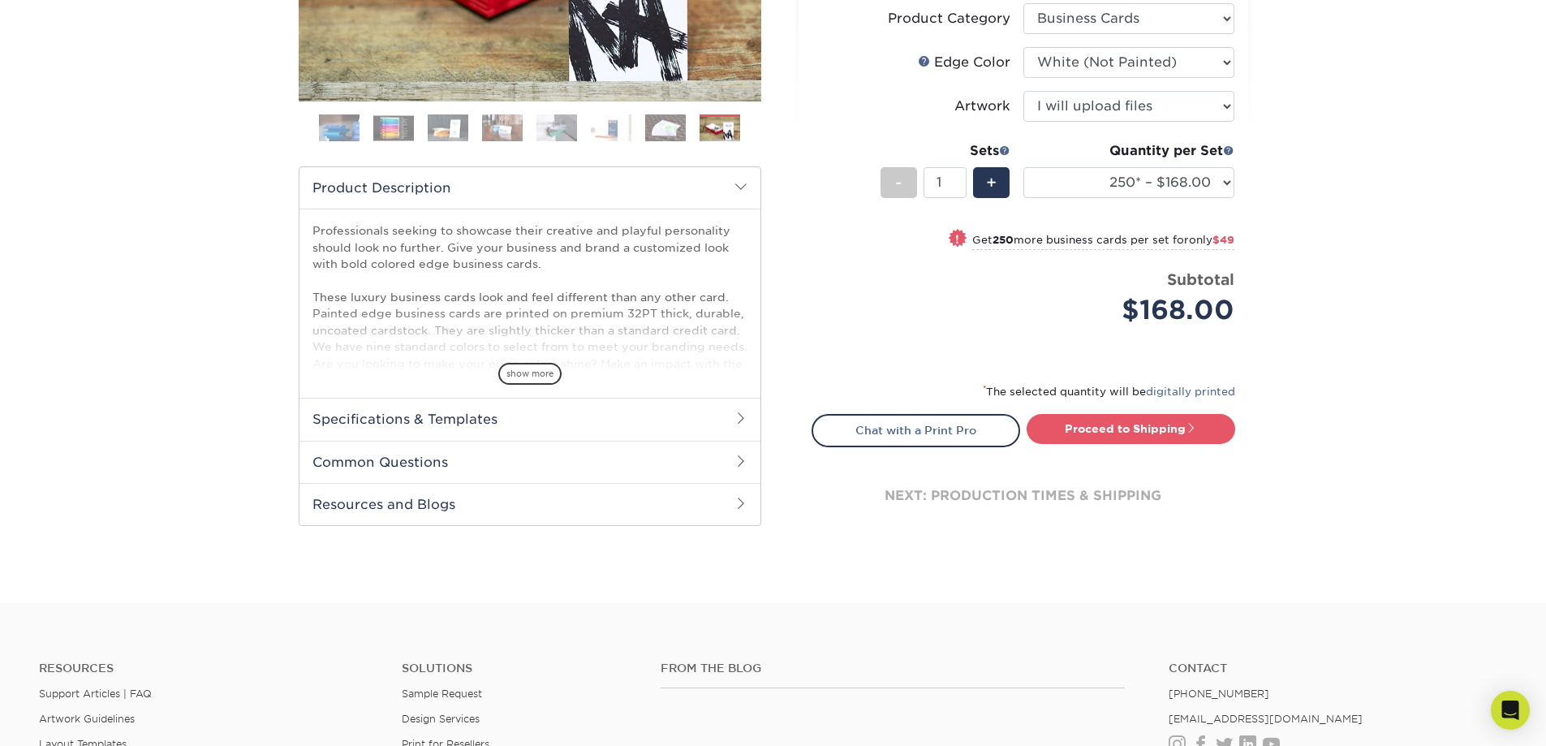
scroll to position [712, 0]
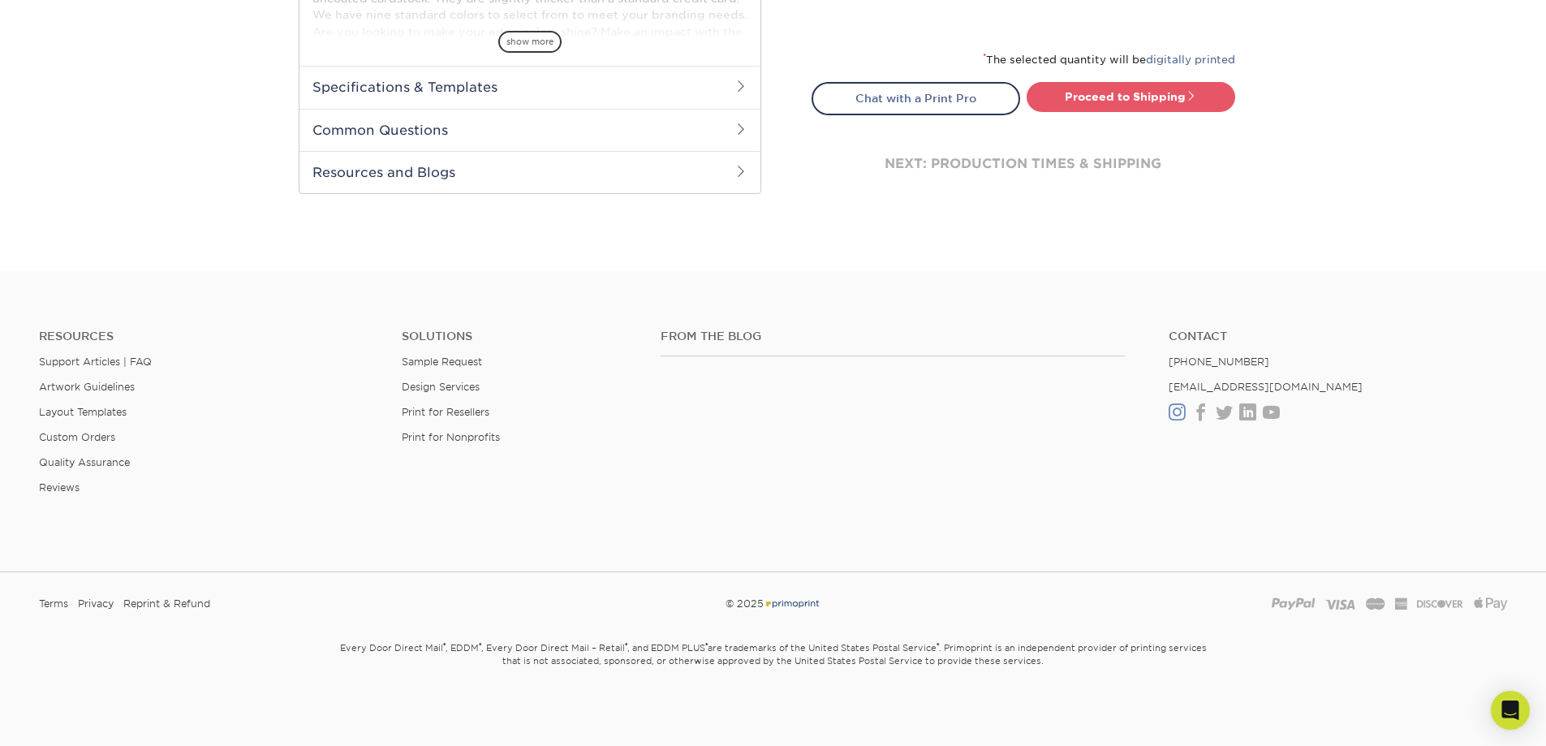
click at [1179, 410] on link "Instagram" at bounding box center [1177, 413] width 17 height 14
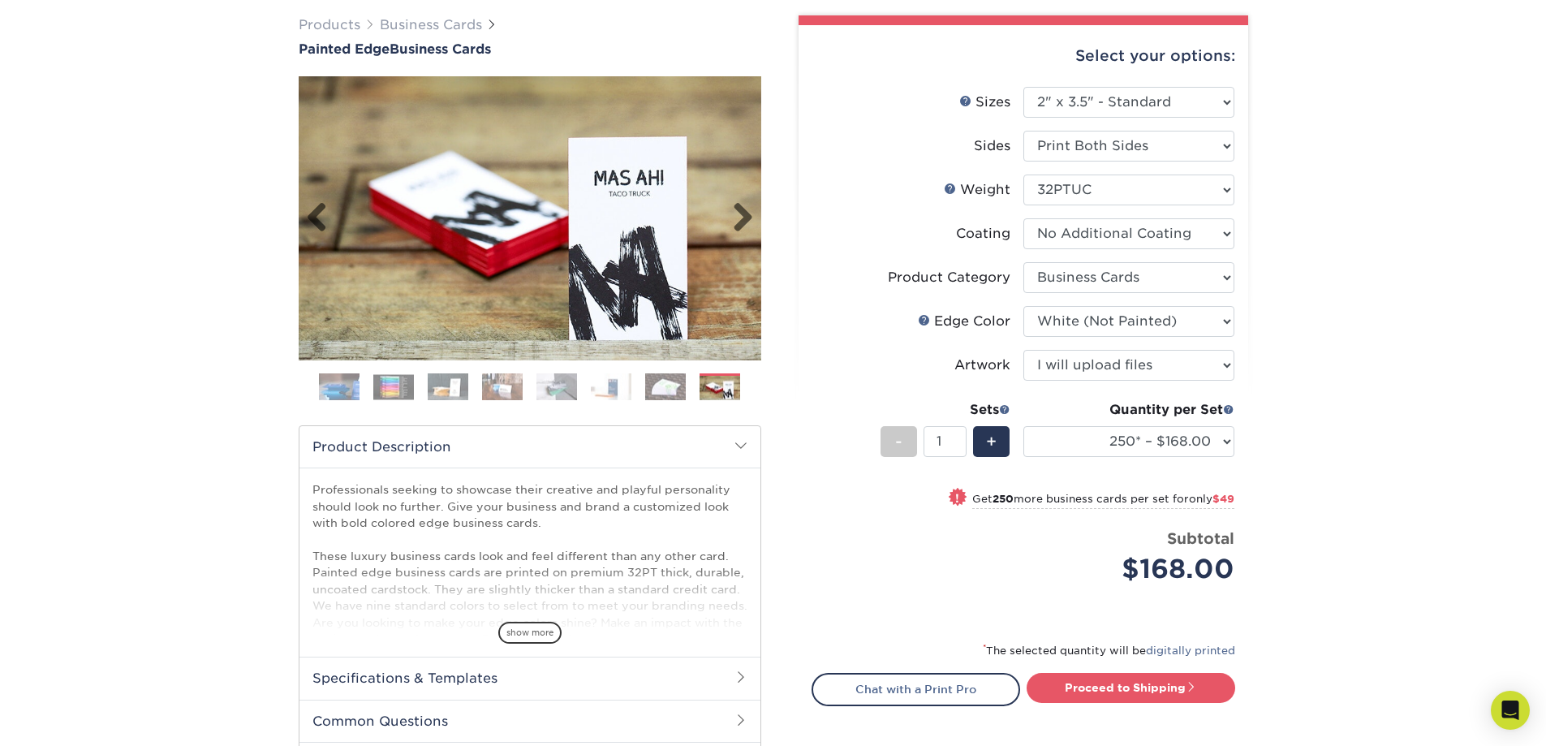
scroll to position [0, 0]
